Goal: Information Seeking & Learning: Check status

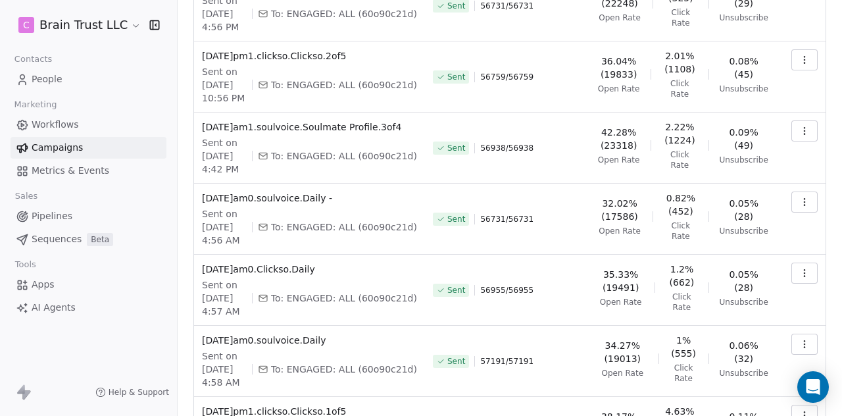
scroll to position [435, 0]
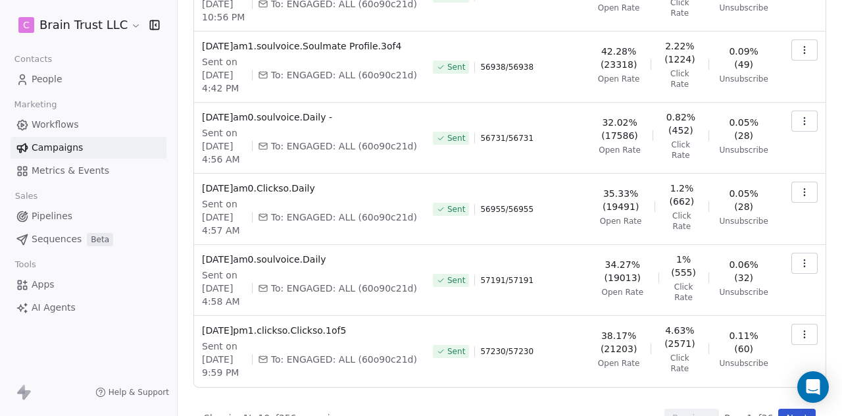
click at [778, 408] on button "Next" at bounding box center [796, 417] width 37 height 18
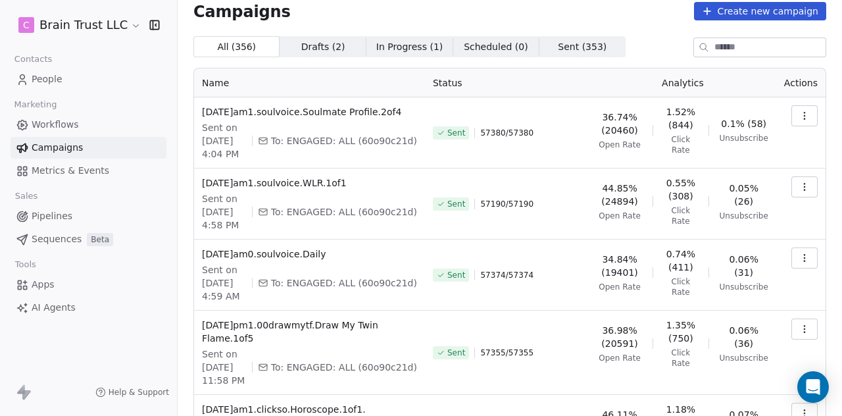
scroll to position [0, 0]
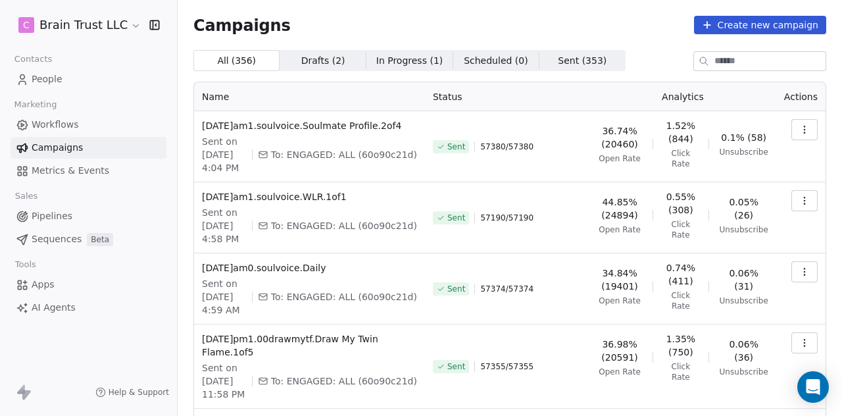
click at [791, 201] on button "button" at bounding box center [804, 200] width 26 height 21
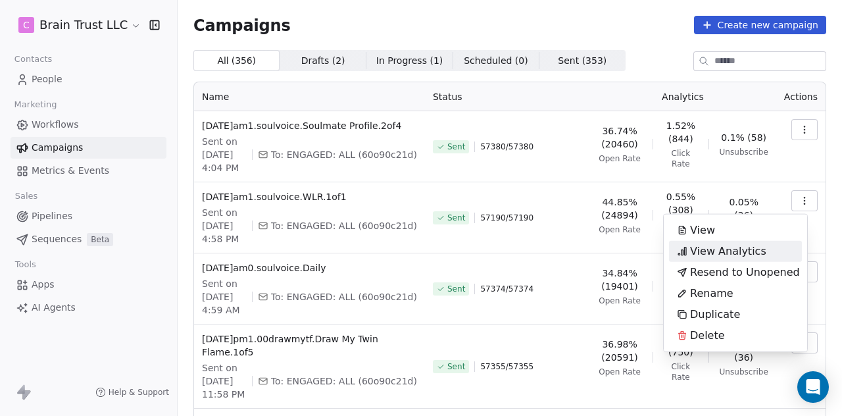
click at [722, 247] on span "View Analytics" at bounding box center [728, 251] width 76 height 16
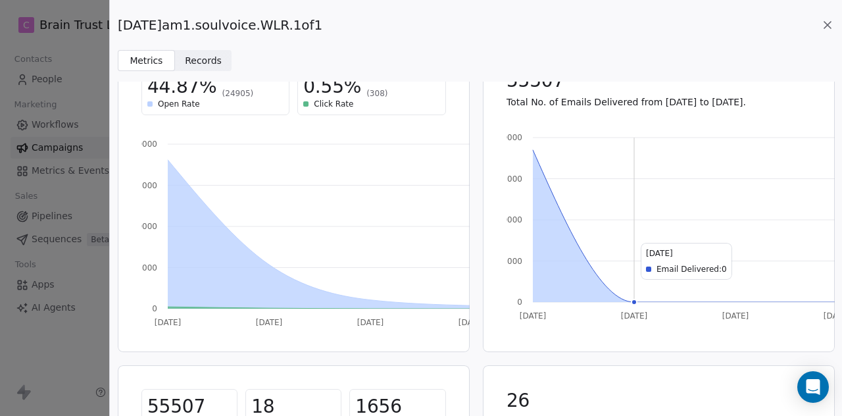
scroll to position [30, 0]
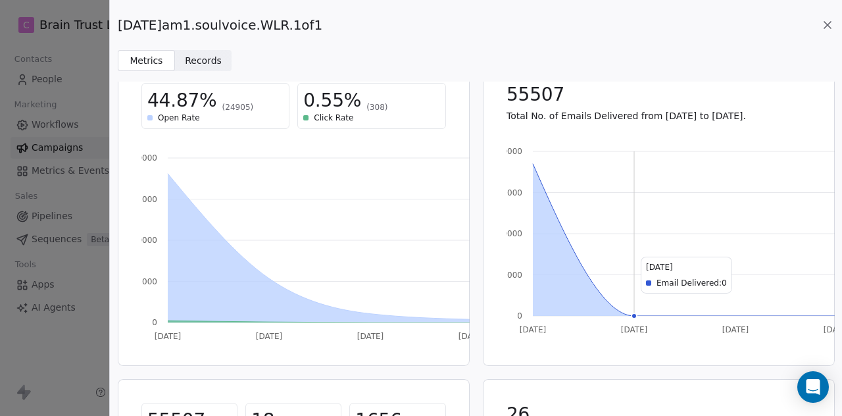
click at [824, 21] on icon at bounding box center [826, 24] width 13 height 13
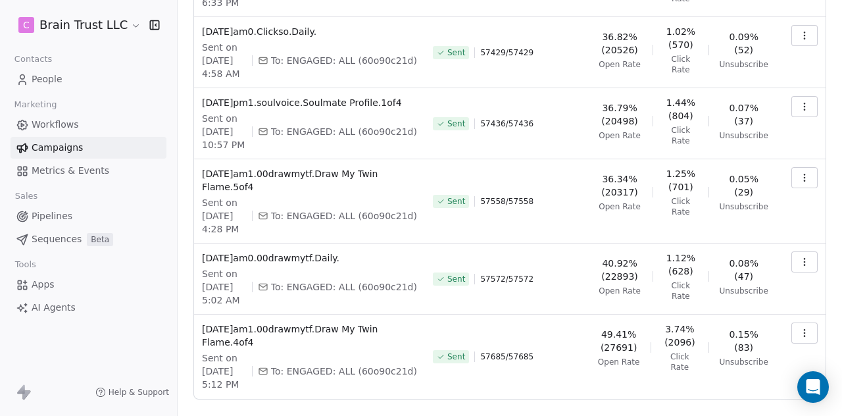
scroll to position [500, 0]
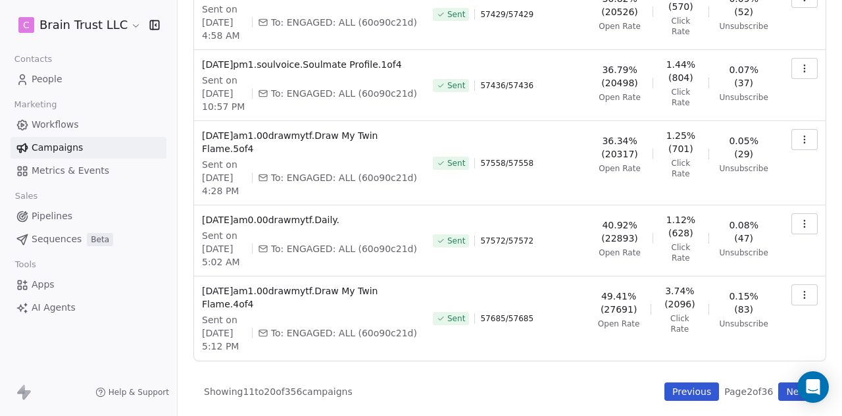
click at [677, 387] on button "Previous" at bounding box center [691, 391] width 55 height 18
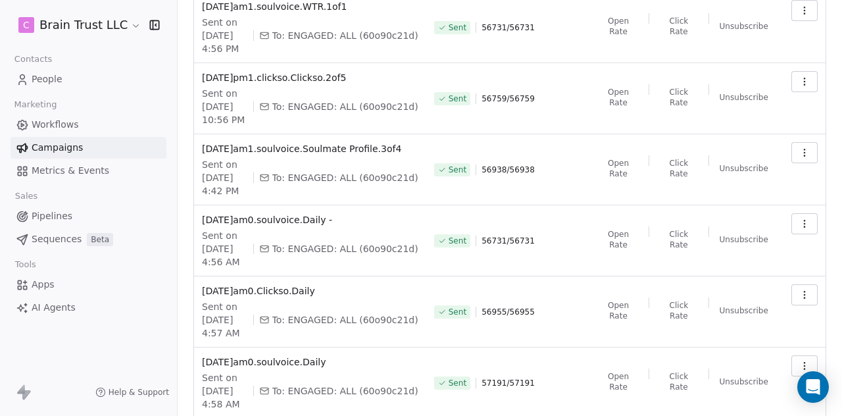
scroll to position [435, 0]
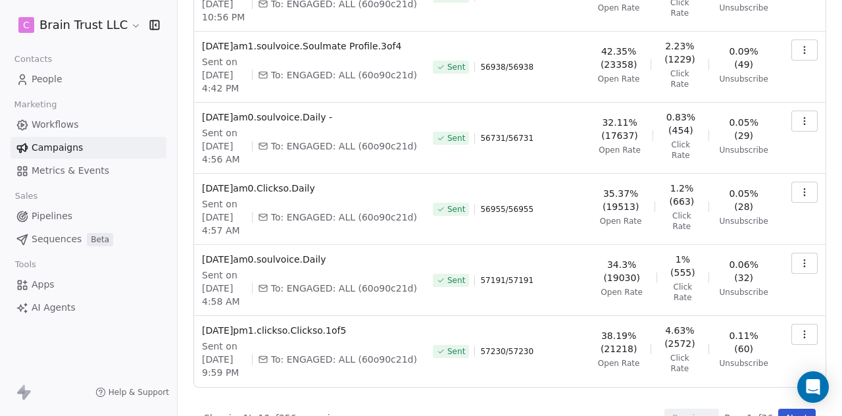
click at [799, 329] on icon "button" at bounding box center [804, 334] width 11 height 11
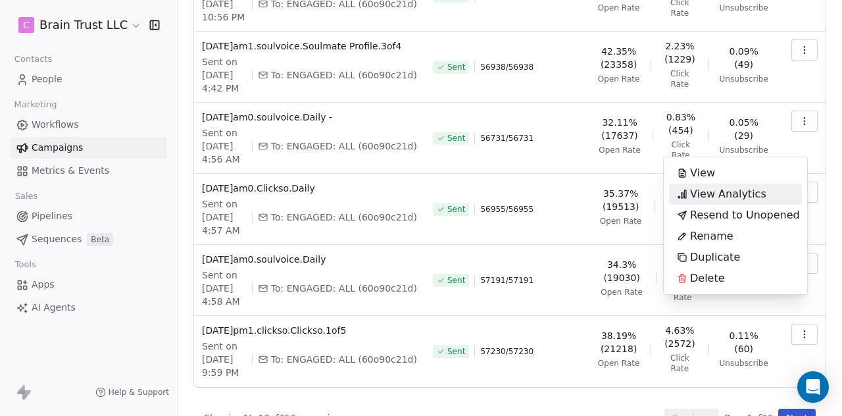
click at [723, 197] on span "View Analytics" at bounding box center [728, 194] width 76 height 16
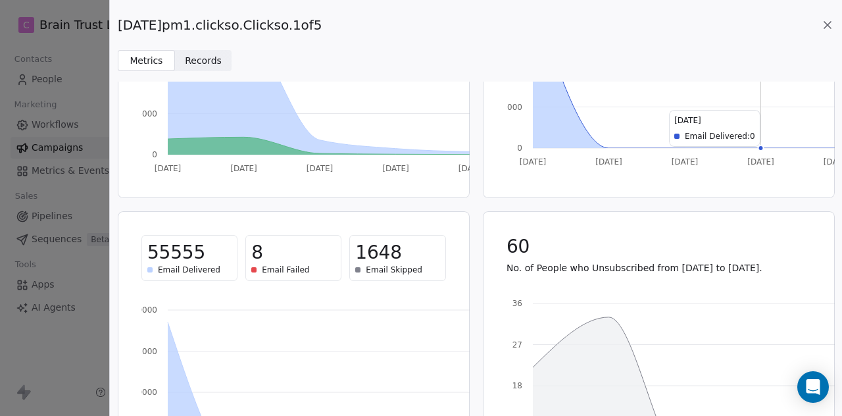
scroll to position [199, 0]
click at [829, 24] on icon at bounding box center [826, 24] width 13 height 13
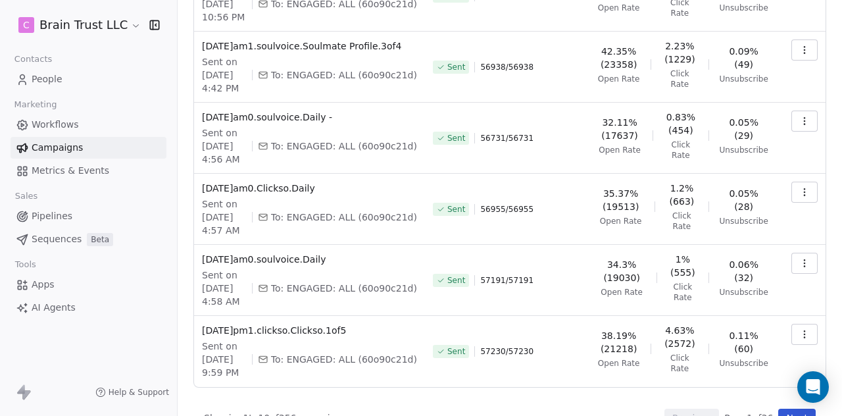
click at [781, 408] on button "Next" at bounding box center [796, 417] width 37 height 18
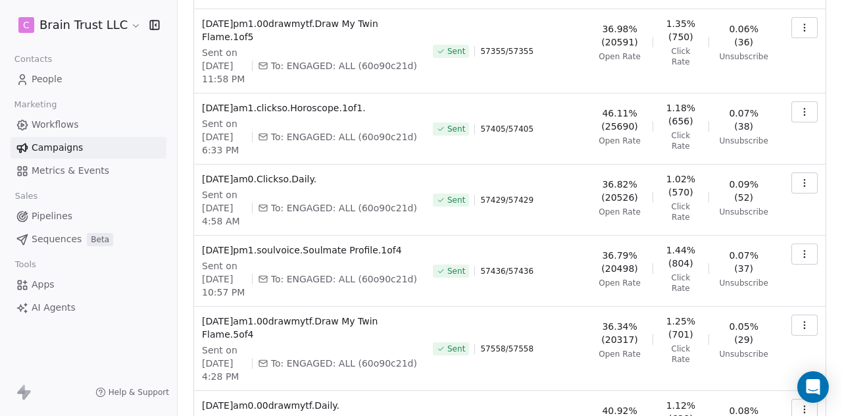
scroll to position [0, 0]
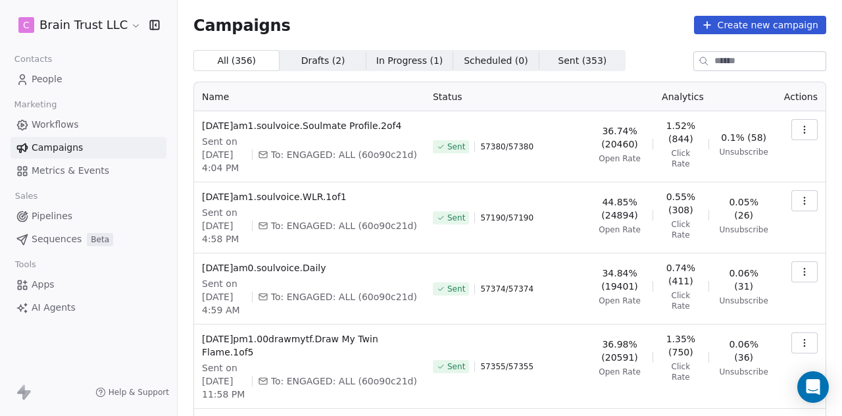
click at [799, 130] on icon "button" at bounding box center [804, 129] width 11 height 11
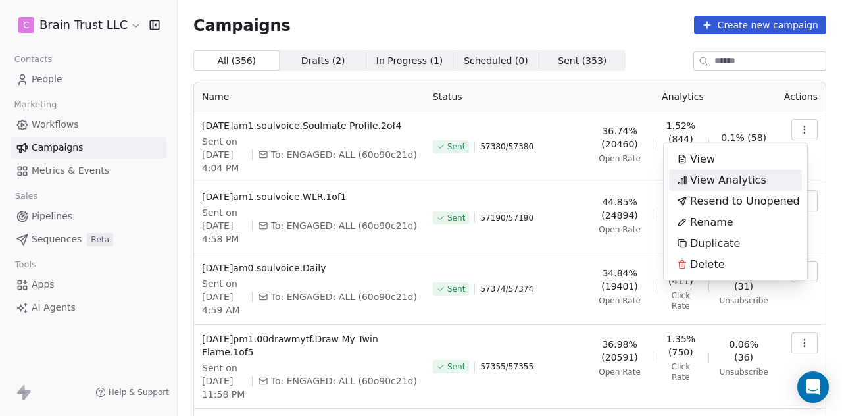
click at [738, 176] on span "View Analytics" at bounding box center [728, 180] width 76 height 16
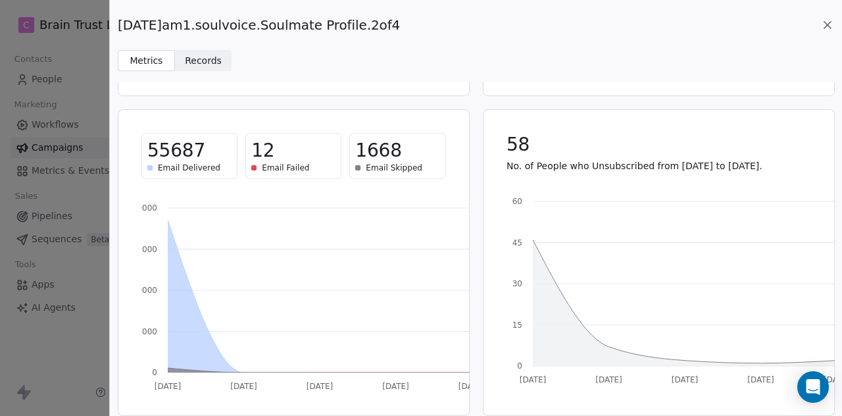
scroll to position [300, 0]
click at [822, 24] on icon at bounding box center [826, 24] width 13 height 13
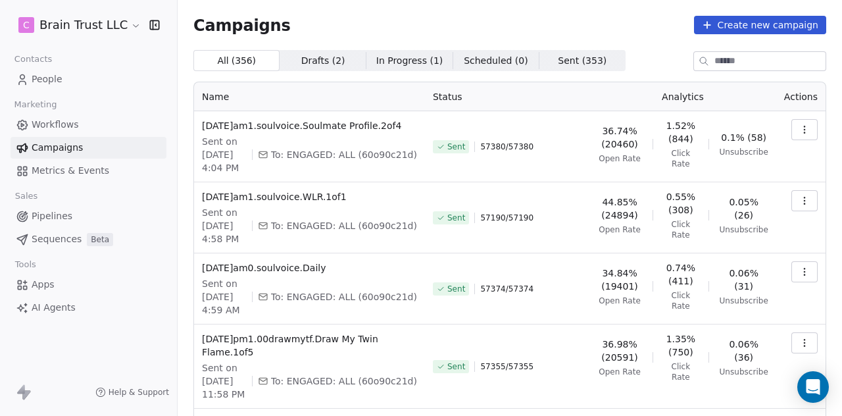
click at [799, 341] on icon "button" at bounding box center [804, 342] width 11 height 11
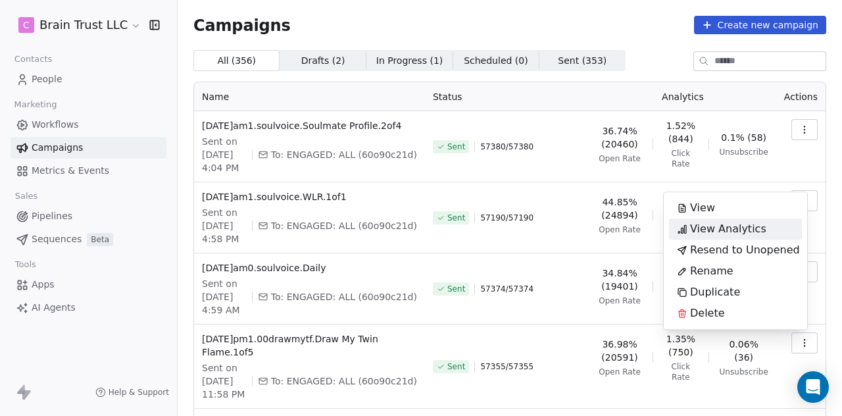
click at [744, 227] on span "View Analytics" at bounding box center [728, 229] width 76 height 16
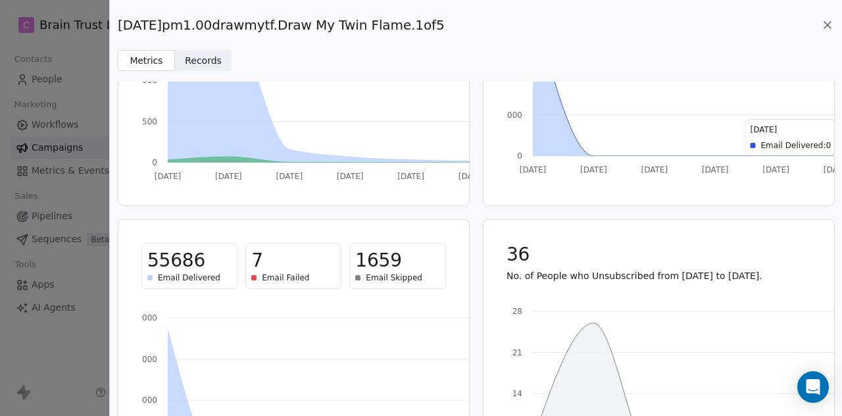
scroll to position [193, 0]
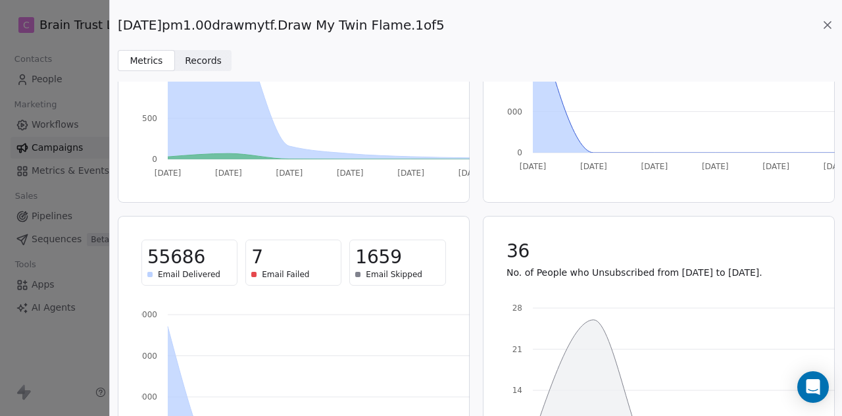
click at [828, 22] on icon at bounding box center [826, 24] width 13 height 13
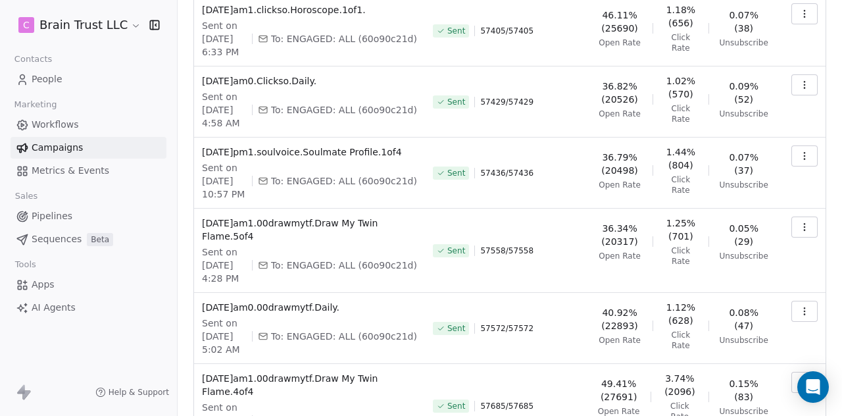
scroll to position [500, 0]
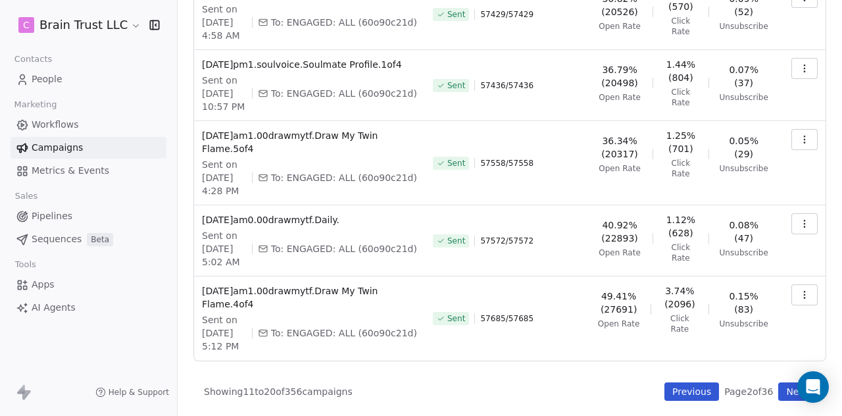
click at [682, 388] on button "Previous" at bounding box center [691, 391] width 55 height 18
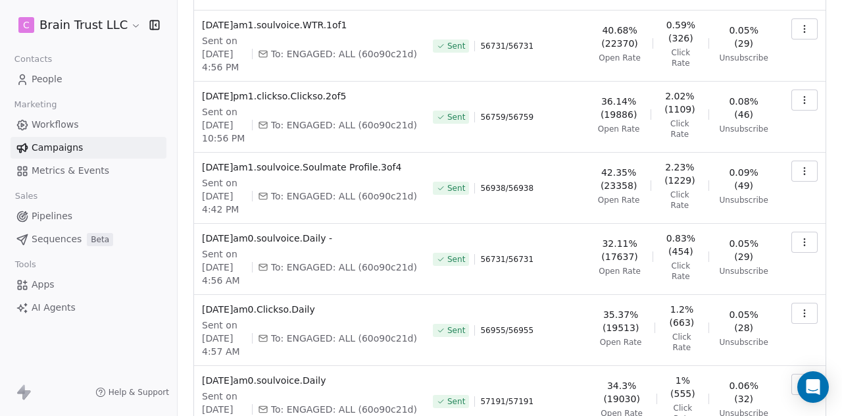
scroll to position [313, 0]
click at [801, 374] on button "button" at bounding box center [804, 384] width 26 height 21
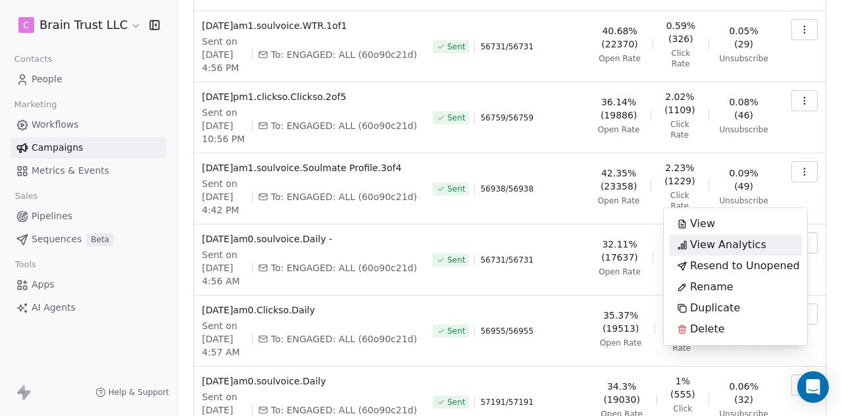
click at [707, 235] on div "View Analytics" at bounding box center [721, 244] width 105 height 21
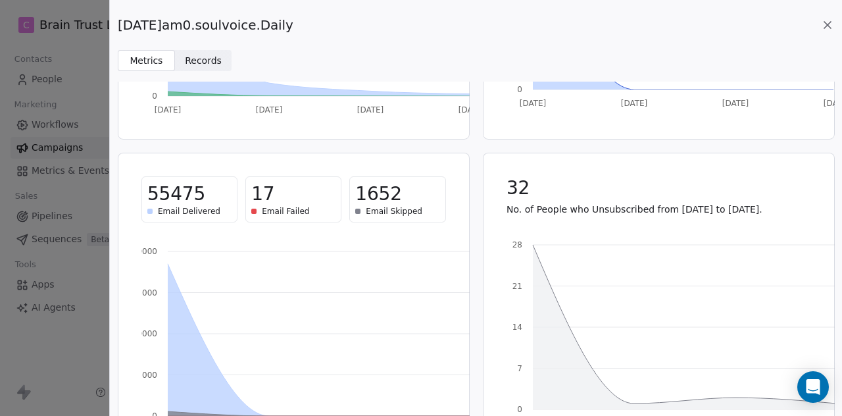
scroll to position [264, 0]
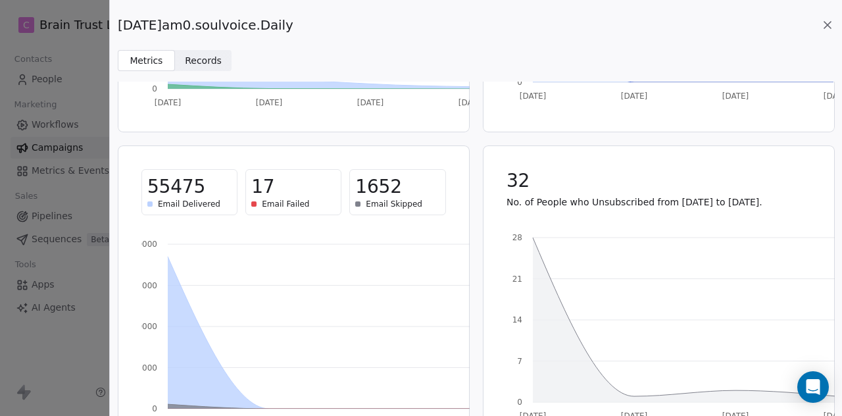
click at [827, 20] on icon at bounding box center [826, 24] width 13 height 13
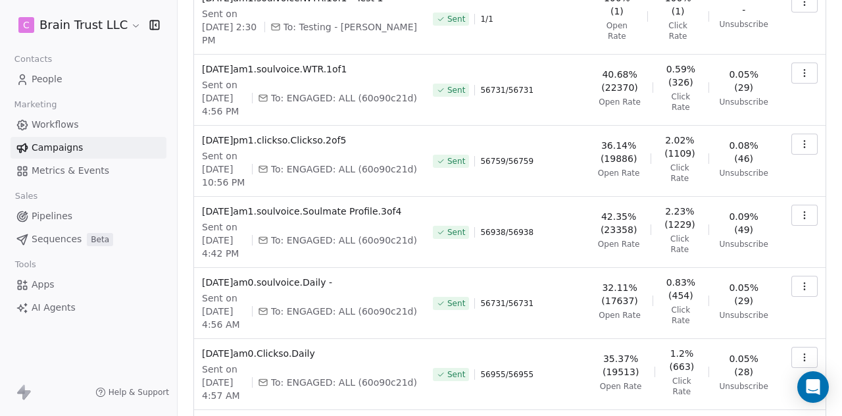
scroll to position [269, 0]
click at [799, 352] on icon "button" at bounding box center [804, 357] width 11 height 11
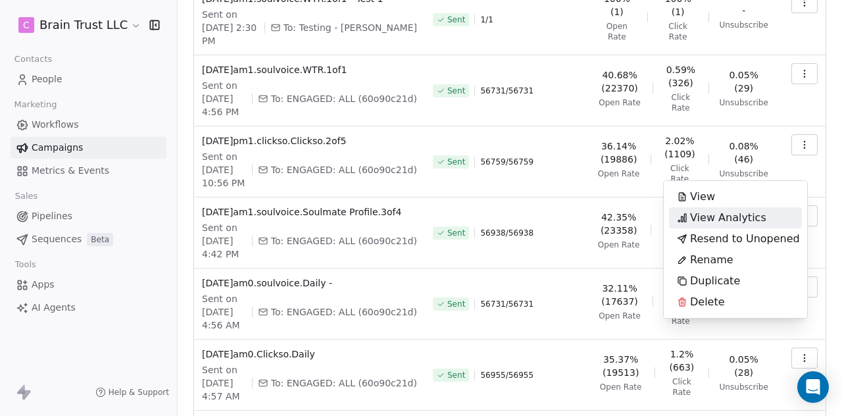
click at [737, 216] on span "View Analytics" at bounding box center [728, 218] width 76 height 16
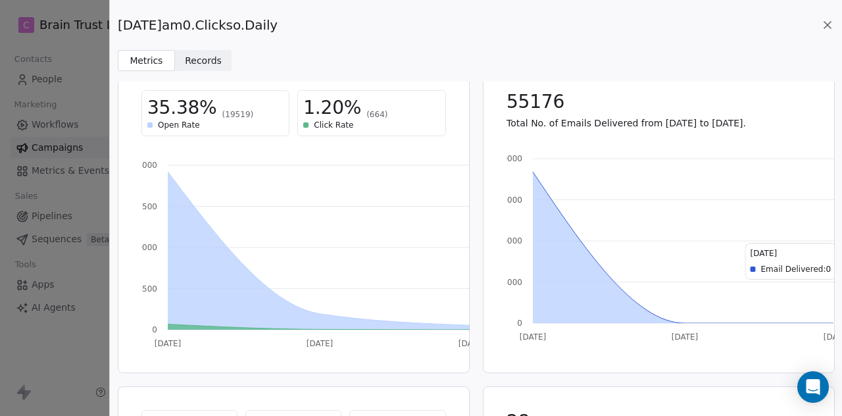
scroll to position [0, 0]
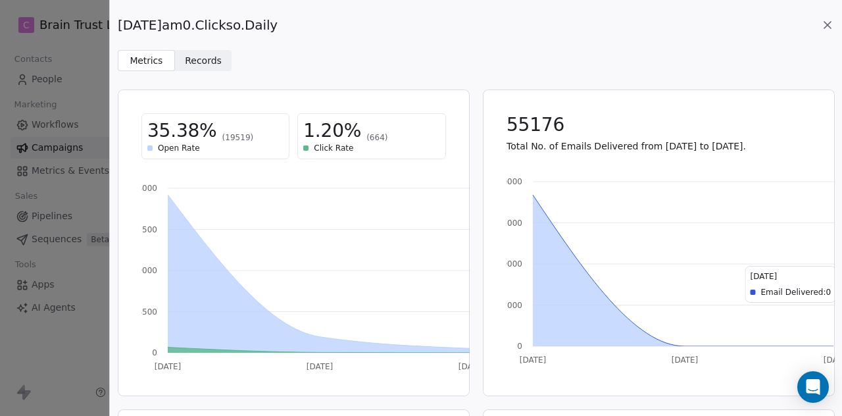
click at [827, 23] on icon at bounding box center [826, 24] width 13 height 13
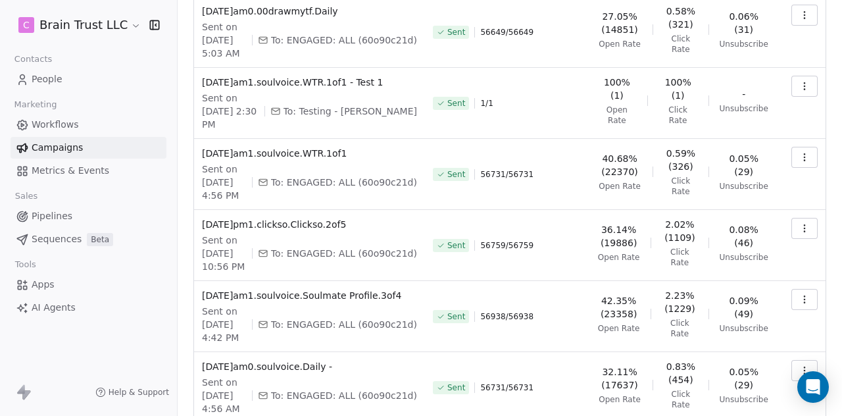
scroll to position [185, 0]
click at [803, 368] on icon "button" at bounding box center [803, 368] width 1 height 1
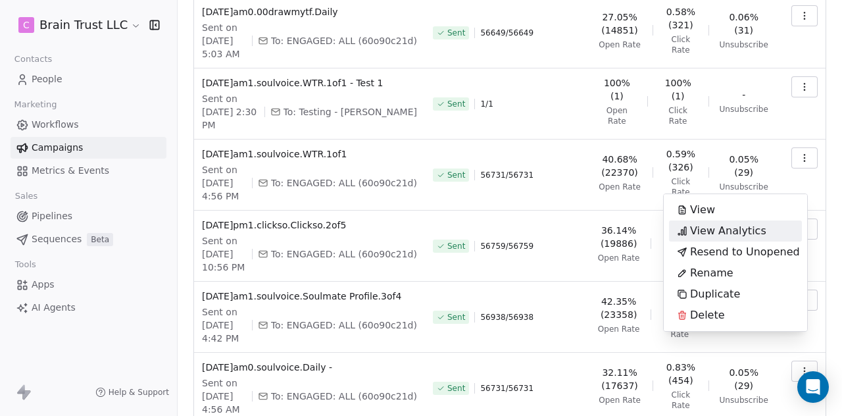
click at [733, 232] on span "View Analytics" at bounding box center [728, 231] width 76 height 16
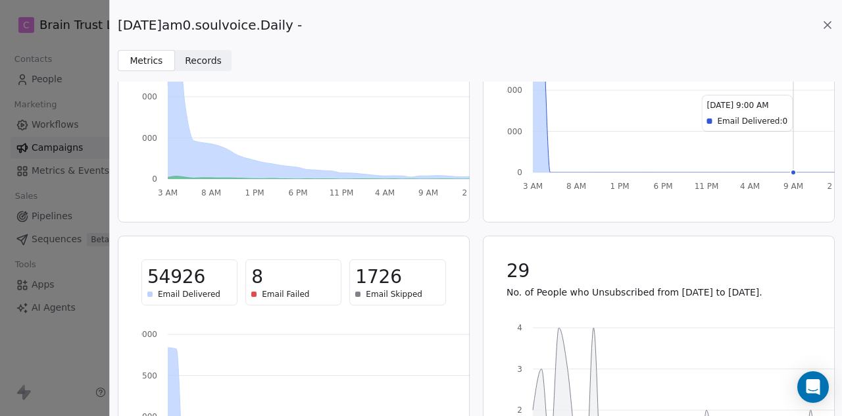
scroll to position [176, 0]
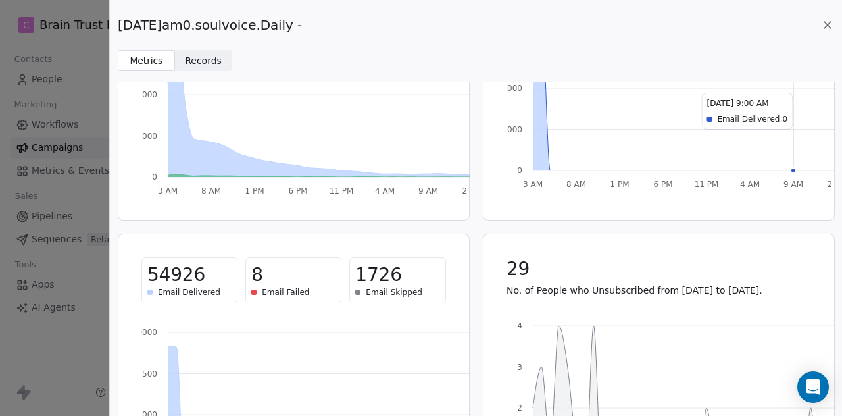
click at [823, 26] on icon at bounding box center [826, 24] width 13 height 13
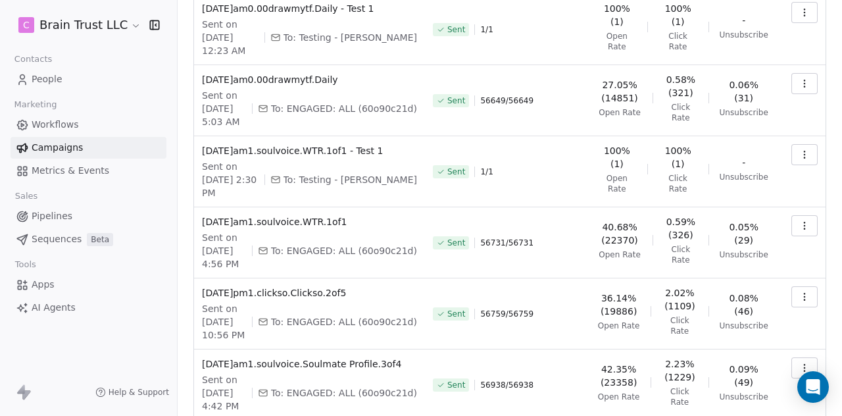
scroll to position [113, 0]
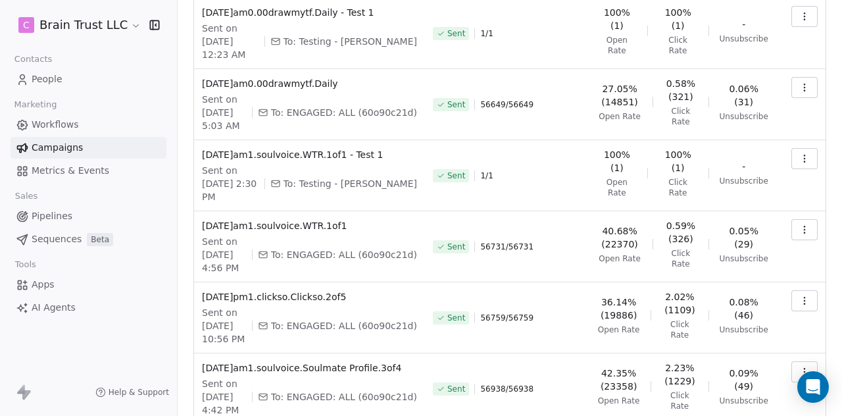
click at [799, 366] on icon "button" at bounding box center [804, 371] width 11 height 11
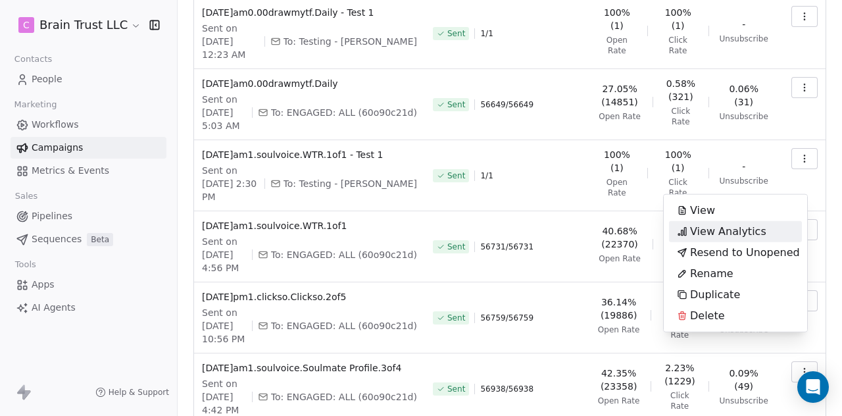
click at [722, 234] on span "View Analytics" at bounding box center [728, 232] width 76 height 16
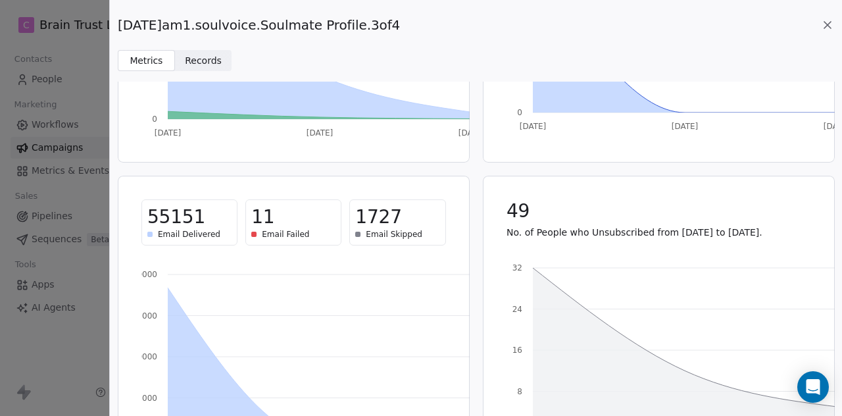
scroll to position [235, 0]
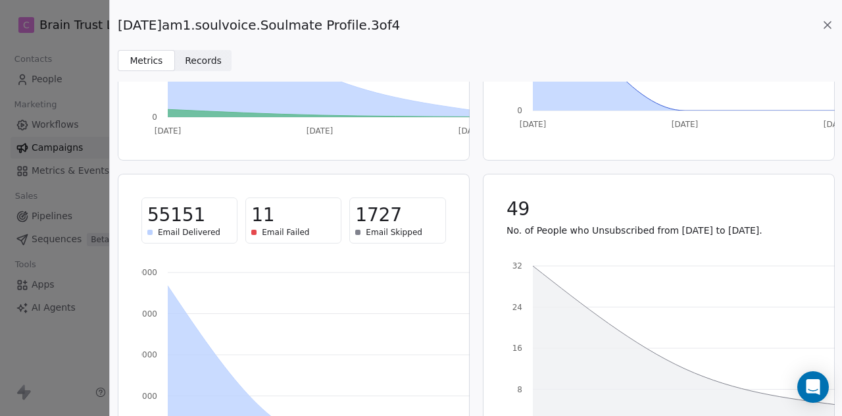
click at [824, 25] on icon at bounding box center [826, 24] width 13 height 13
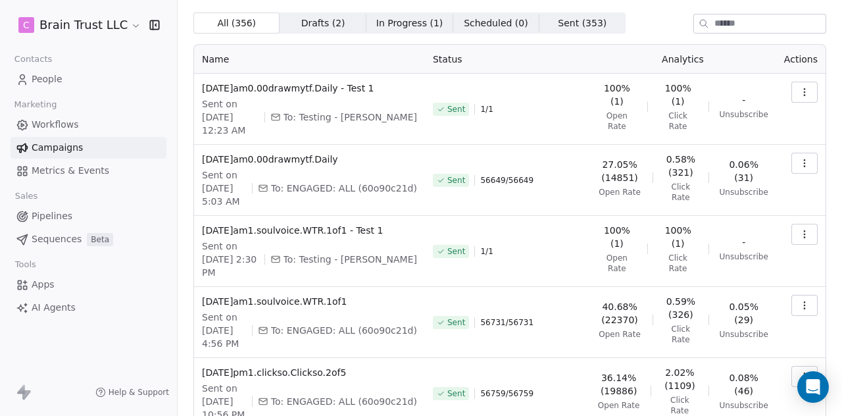
scroll to position [37, 0]
click at [791, 366] on button "button" at bounding box center [804, 376] width 26 height 21
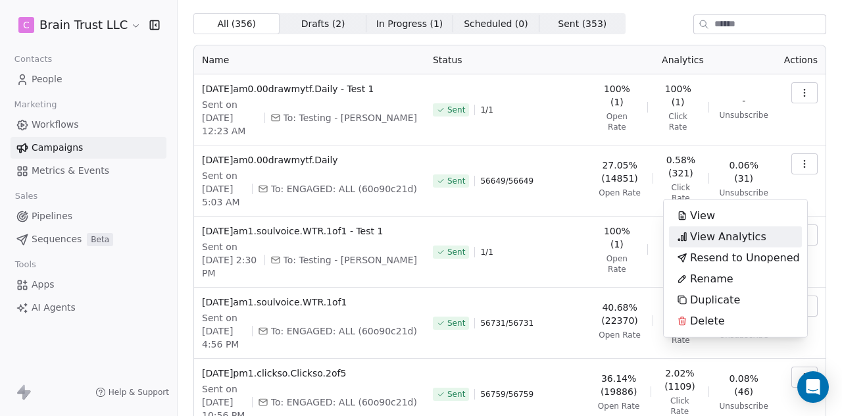
click at [733, 233] on span "View Analytics" at bounding box center [728, 237] width 76 height 16
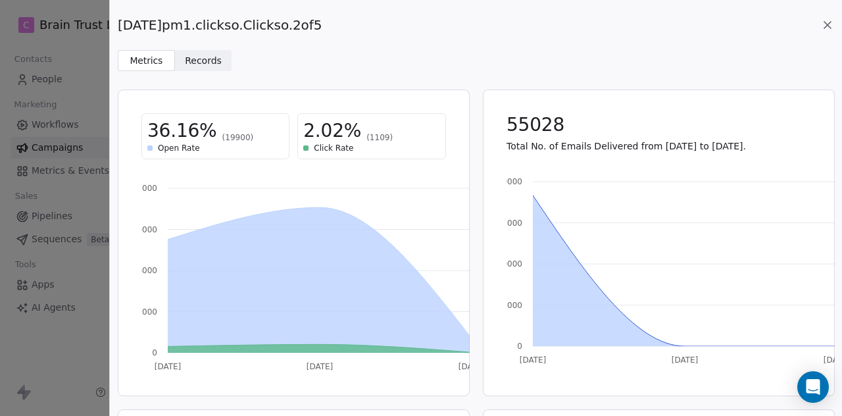
drag, startPoint x: 327, startPoint y: 23, endPoint x: 117, endPoint y: 28, distance: 210.4
click at [117, 28] on div "[DATE]pm1.clickso.Clickso.2of5 Metrics Metrics Records Records" at bounding box center [476, 35] width 732 height 71
copy span "[DATE]pm1.clickso.Clickso.2of5"
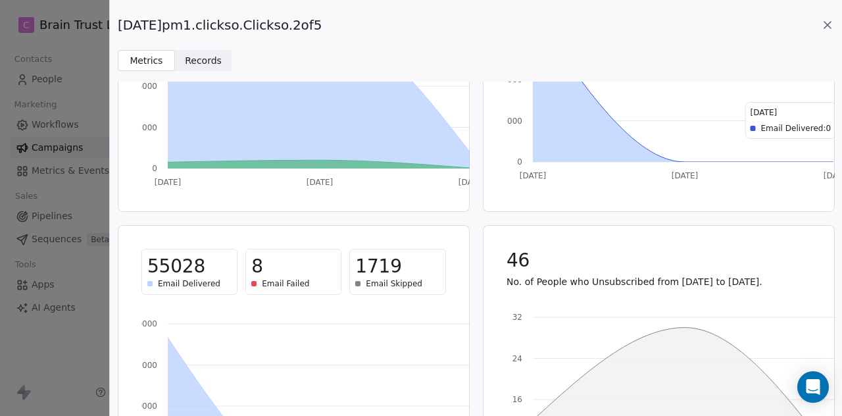
scroll to position [184, 0]
click at [826, 30] on icon at bounding box center [826, 24] width 13 height 13
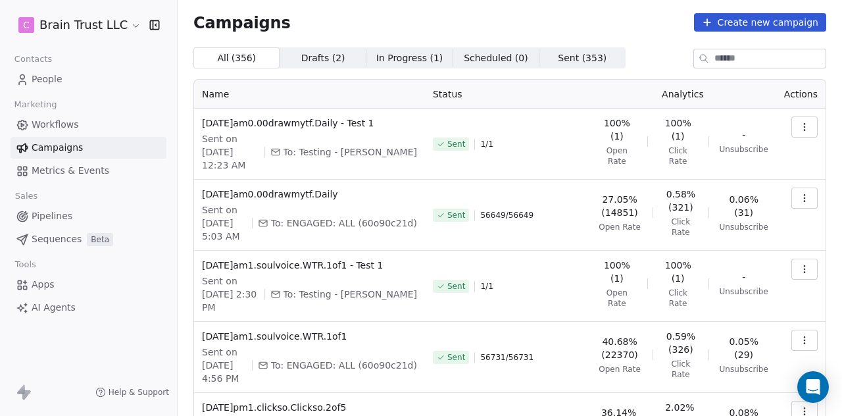
scroll to position [0, 0]
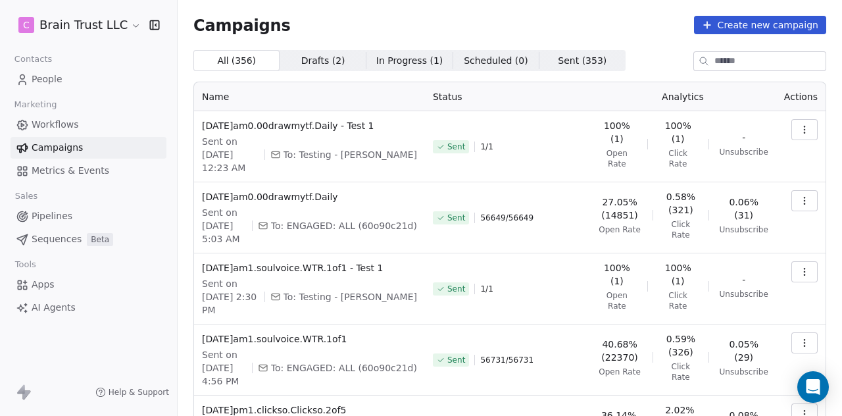
click at [806, 332] on button "button" at bounding box center [804, 342] width 26 height 21
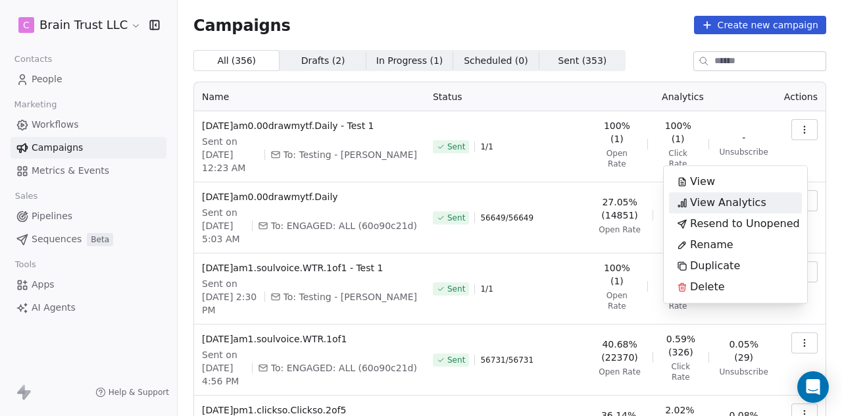
click at [729, 201] on span "View Analytics" at bounding box center [728, 203] width 76 height 16
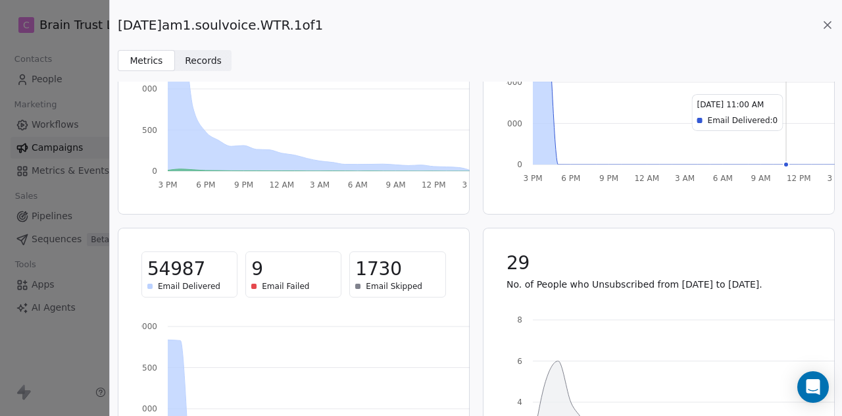
scroll to position [183, 0]
click at [824, 22] on icon at bounding box center [827, 25] width 7 height 7
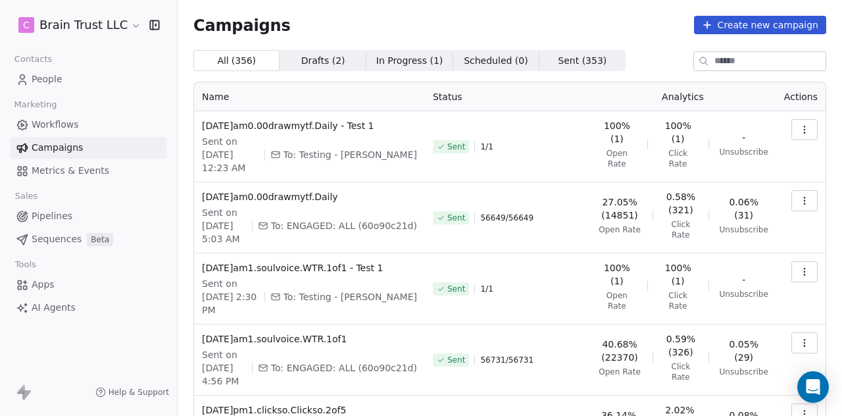
click at [799, 195] on icon "button" at bounding box center [804, 200] width 11 height 11
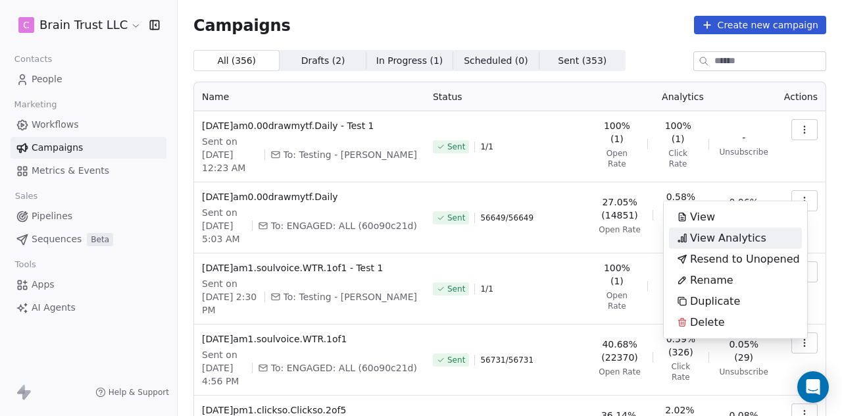
click at [739, 236] on span "View Analytics" at bounding box center [728, 238] width 76 height 16
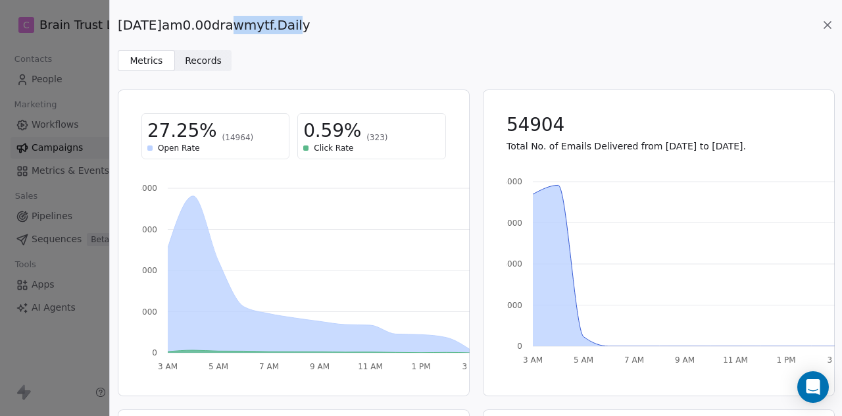
drag, startPoint x: 287, startPoint y: 24, endPoint x: 217, endPoint y: 34, distance: 70.4
click at [217, 34] on span "[DATE]am0.00drawmytf.Daily" at bounding box center [214, 25] width 193 height 18
copy span "00drawmytf"
